Goal: Task Accomplishment & Management: Manage account settings

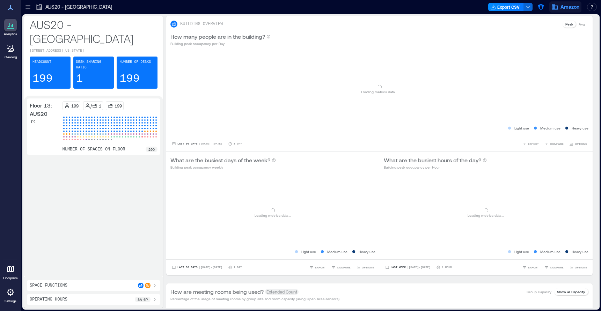
click at [574, 8] on span "Amazon" at bounding box center [570, 6] width 19 height 7
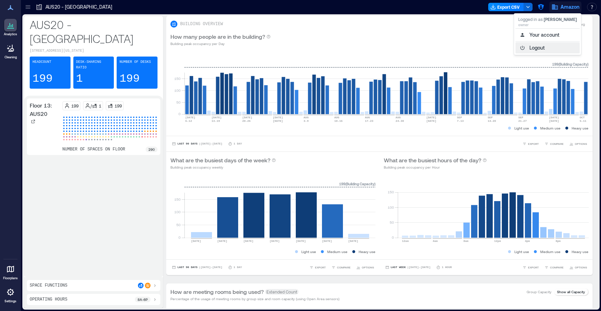
click at [553, 47] on button "Logout" at bounding box center [548, 47] width 64 height 11
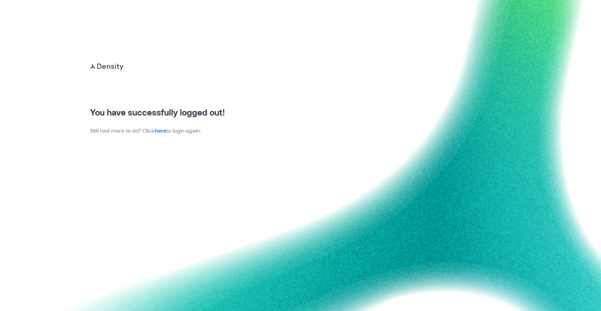
click at [163, 133] on link "here" at bounding box center [161, 130] width 12 height 7
